Goal: Navigation & Orientation: Find specific page/section

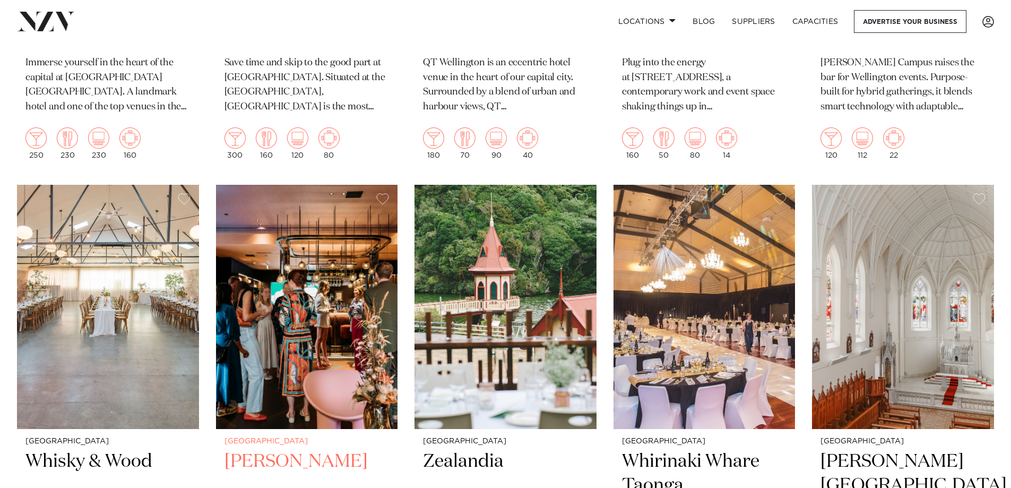
scroll to position [849, 0]
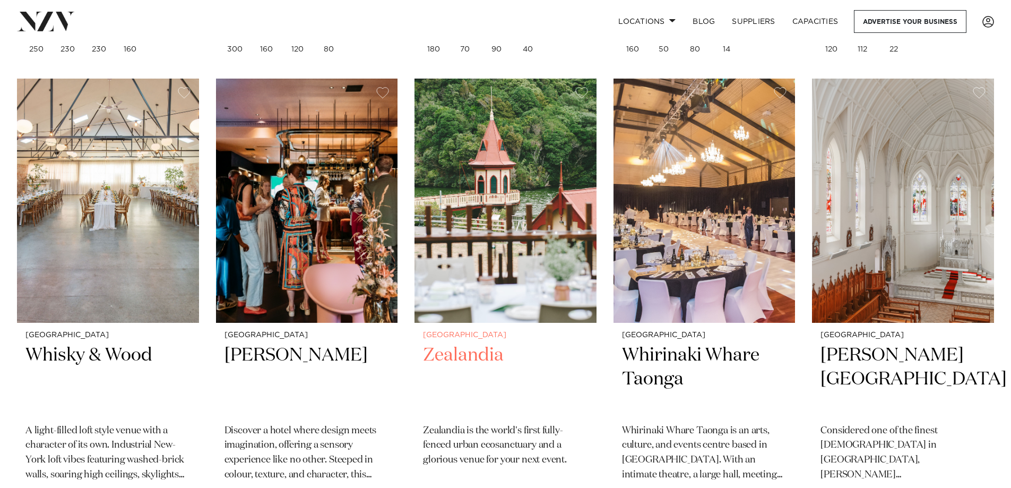
click at [525, 217] on img at bounding box center [506, 201] width 182 height 244
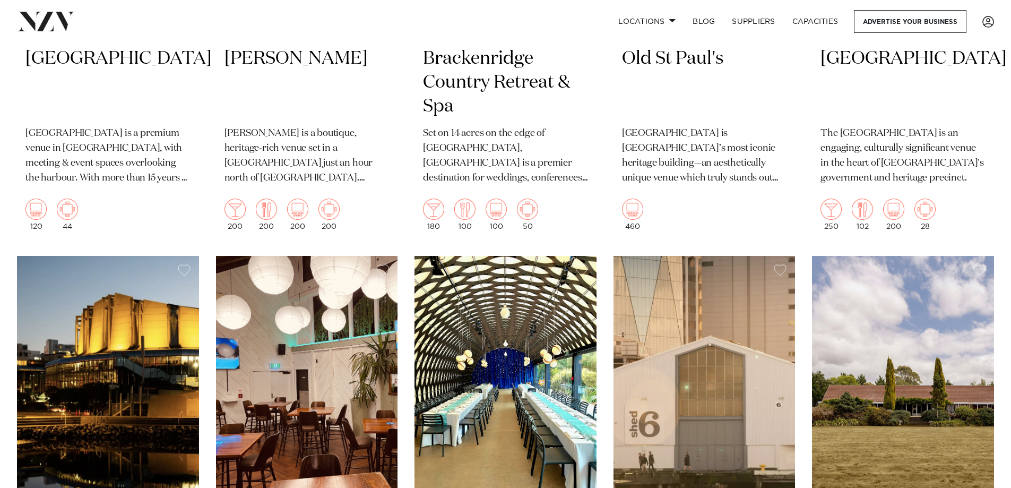
scroll to position [1803, 0]
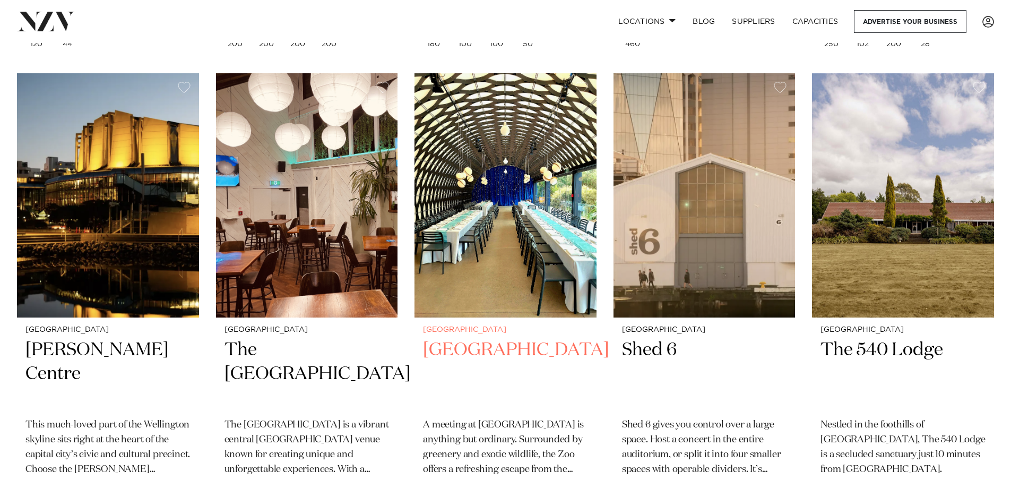
click at [521, 171] on img at bounding box center [506, 195] width 182 height 244
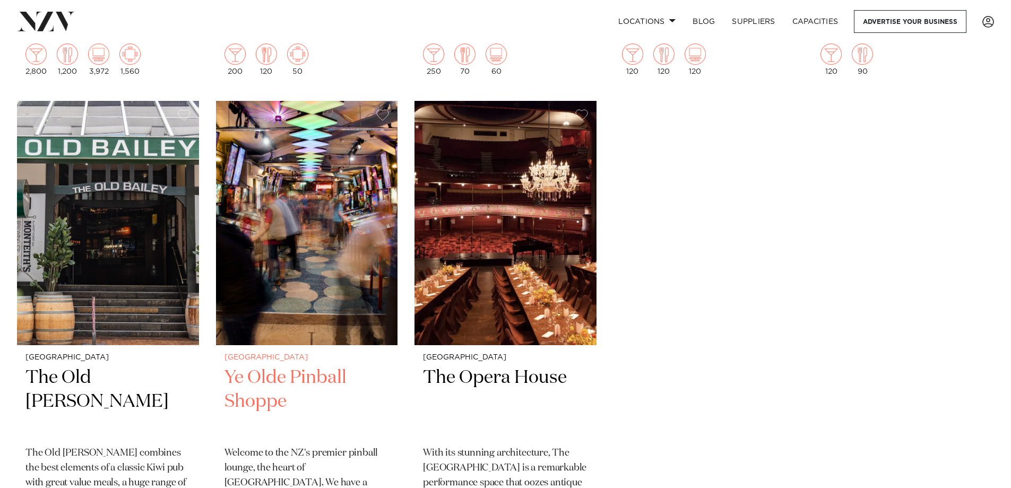
scroll to position [3655, 0]
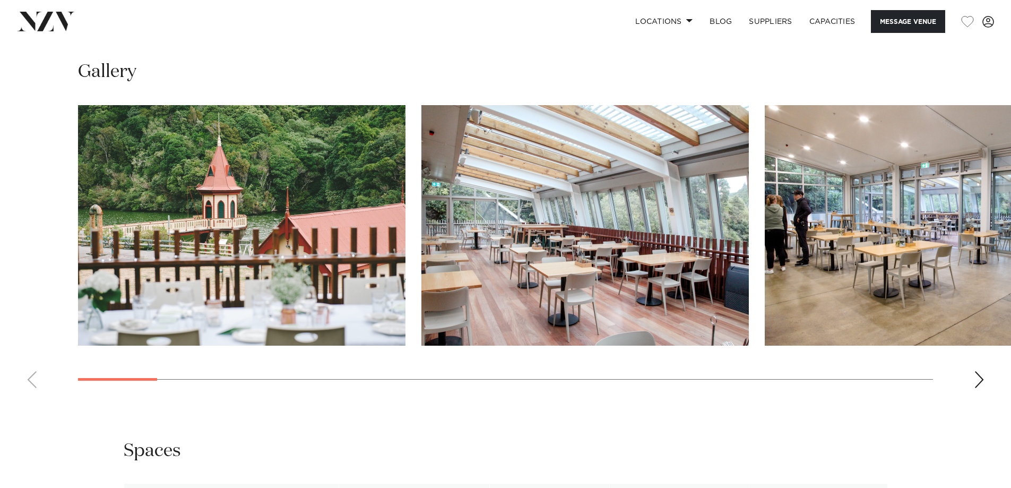
scroll to position [1274, 0]
